Goal: Task Accomplishment & Management: Manage account settings

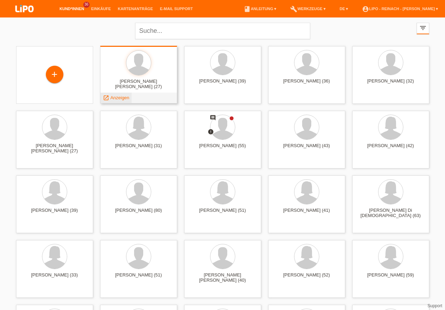
click at [119, 97] on span "Anzeigen" at bounding box center [119, 97] width 19 height 5
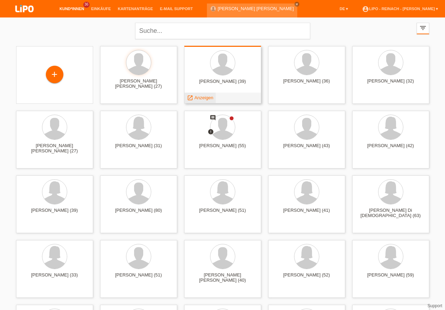
click at [199, 99] on span "Anzeigen" at bounding box center [203, 97] width 19 height 5
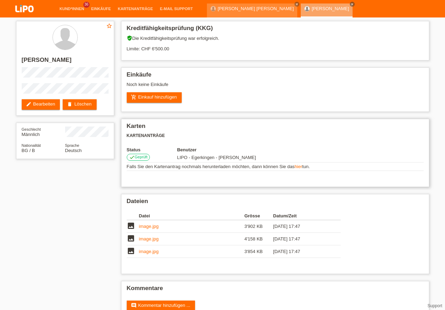
click at [405, 183] on div "Karten Kartenanträge Status Benutzer check Geprüft LIPO - Egerkingen - Jenanan …" at bounding box center [275, 153] width 308 height 68
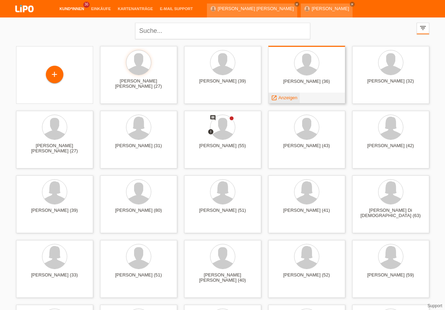
click at [287, 99] on span "Anzeigen" at bounding box center [287, 97] width 19 height 5
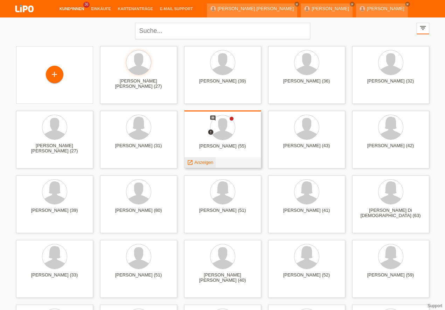
click at [203, 164] on span "Anzeigen" at bounding box center [203, 162] width 19 height 5
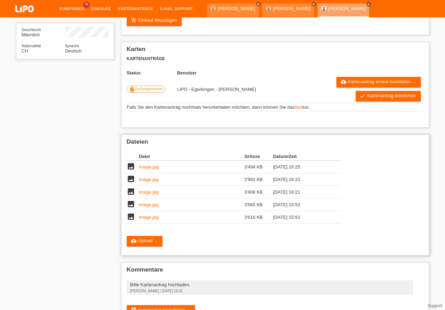
scroll to position [122, 0]
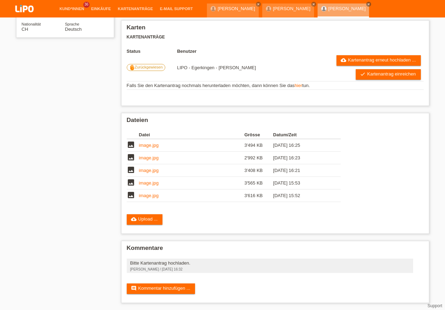
click at [414, 24] on link "account_circle LIPO - Reinach - [PERSON_NAME] ▾" at bounding box center [399, 26] width 83 height 4
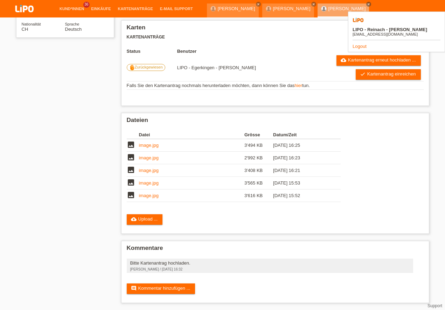
click at [356, 44] on link "Logout" at bounding box center [359, 46] width 14 height 5
